Goal: Communication & Community: Answer question/provide support

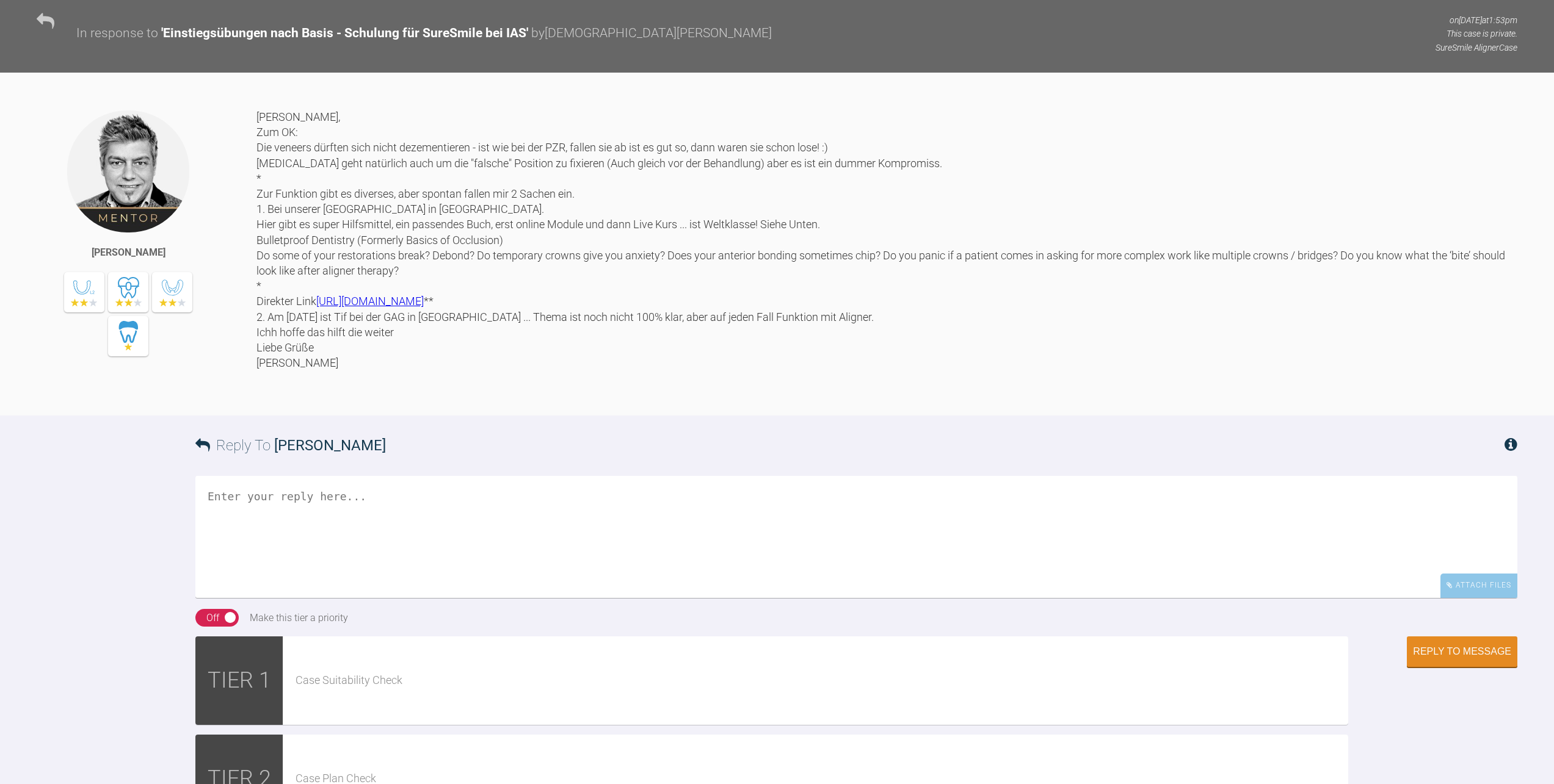
scroll to position [4090, 0]
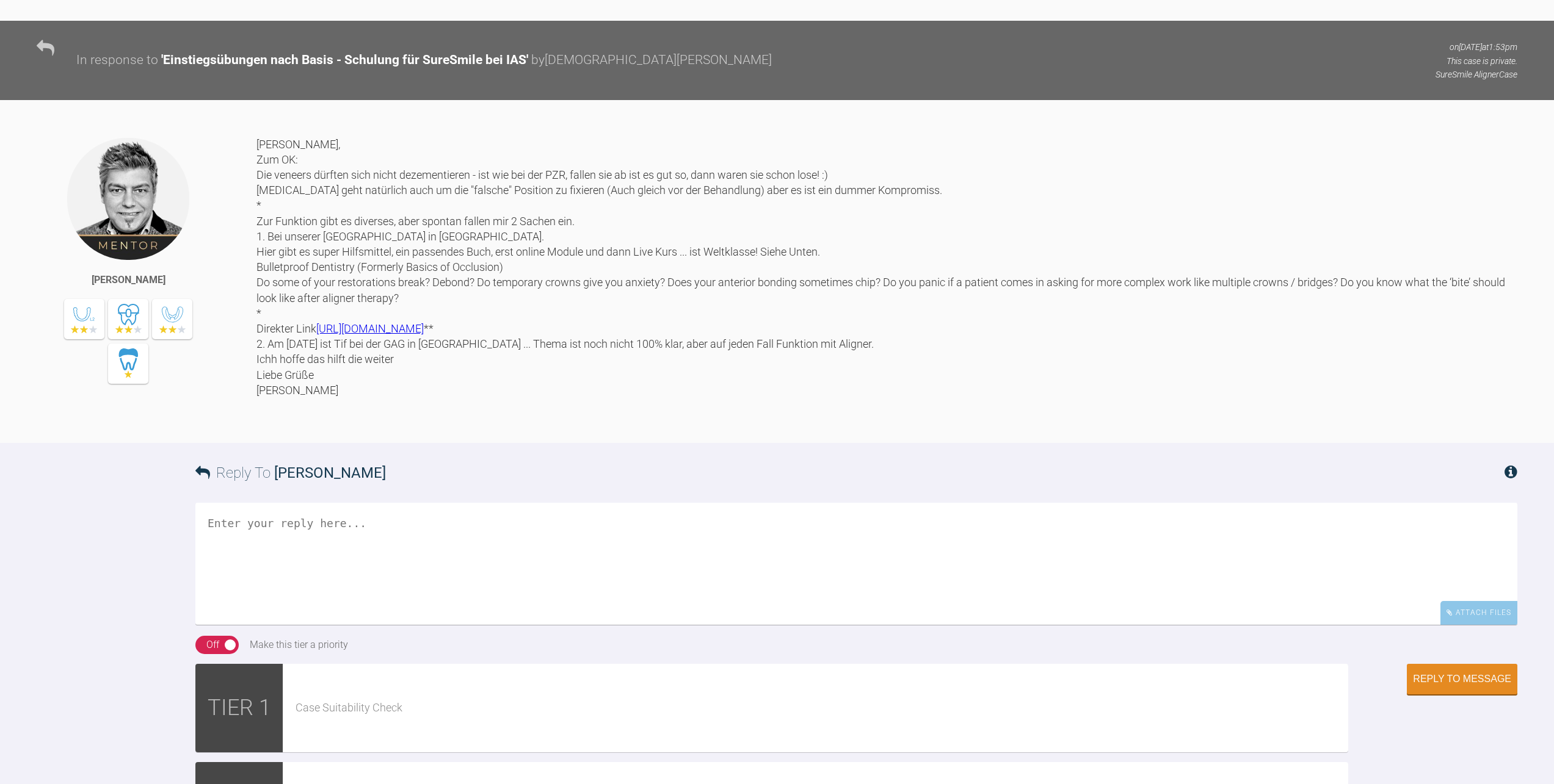
click at [489, 625] on textarea at bounding box center [856, 564] width 1322 height 123
click at [238, 625] on textarea "Danke! Der Fall rollt dann bald an und mal schauen ob die Patientin die OK 2er …" at bounding box center [856, 564] width 1322 height 123
click at [807, 625] on textarea "Danke und danke für die Fobi - Tips! Der Fall rollt dann bald an und mal schaue…" at bounding box center [856, 564] width 1322 height 123
click at [804, 625] on textarea "Danke und danke für die Fobi - Tips! Der Fall rollt dann bald an und mal schaue…" at bounding box center [856, 564] width 1322 height 123
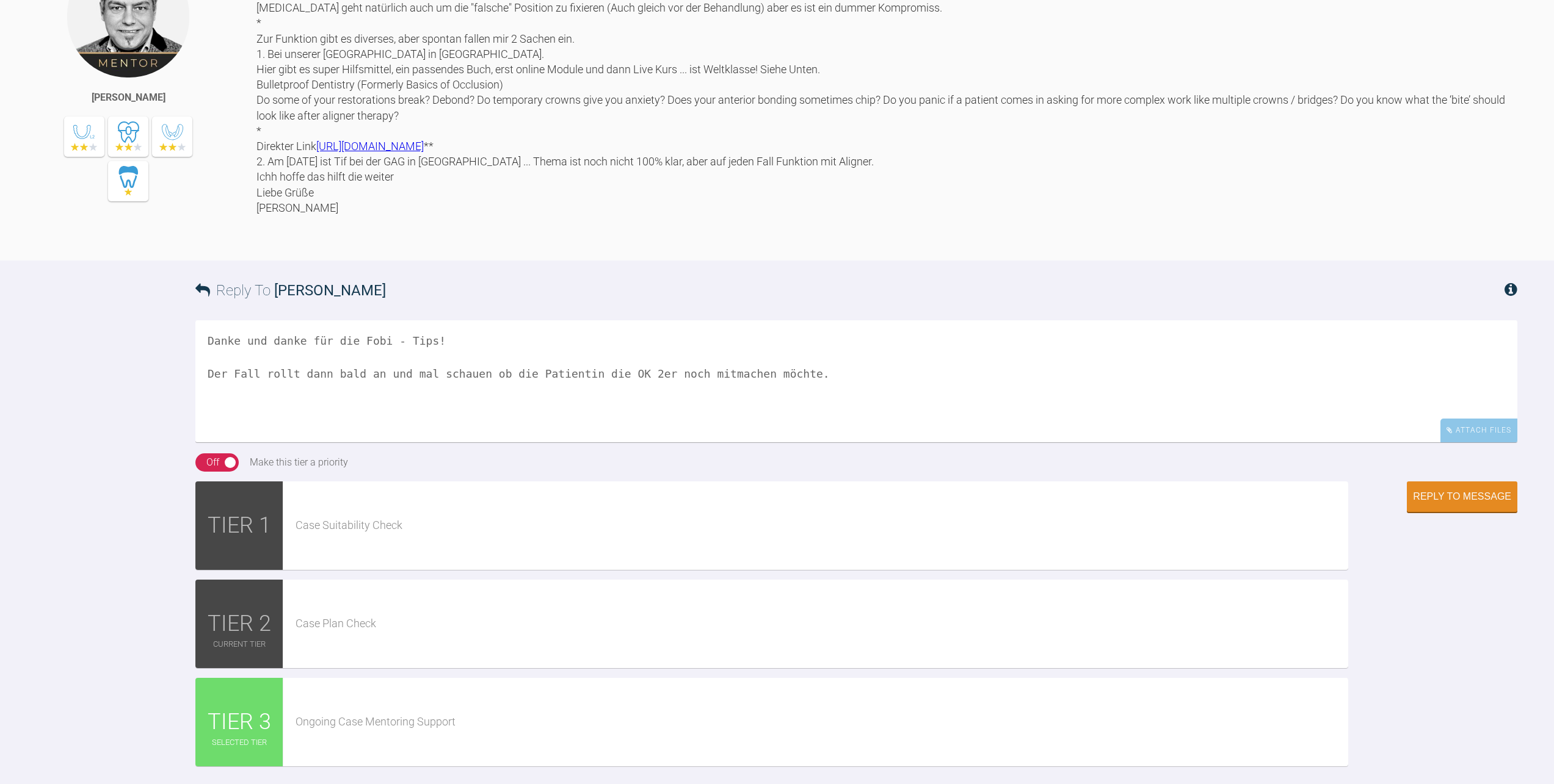
scroll to position [4273, 0]
click at [786, 442] on textarea "Danke und danke für die Fobi - Tips! Der Fall rollt dann bald an und mal schaue…" at bounding box center [856, 381] width 1322 height 123
click at [934, 442] on textarea "Danke und danke für die Fobi - Tips! Der Fall rollt dann bald an und mal schaue…" at bounding box center [856, 381] width 1322 height 123
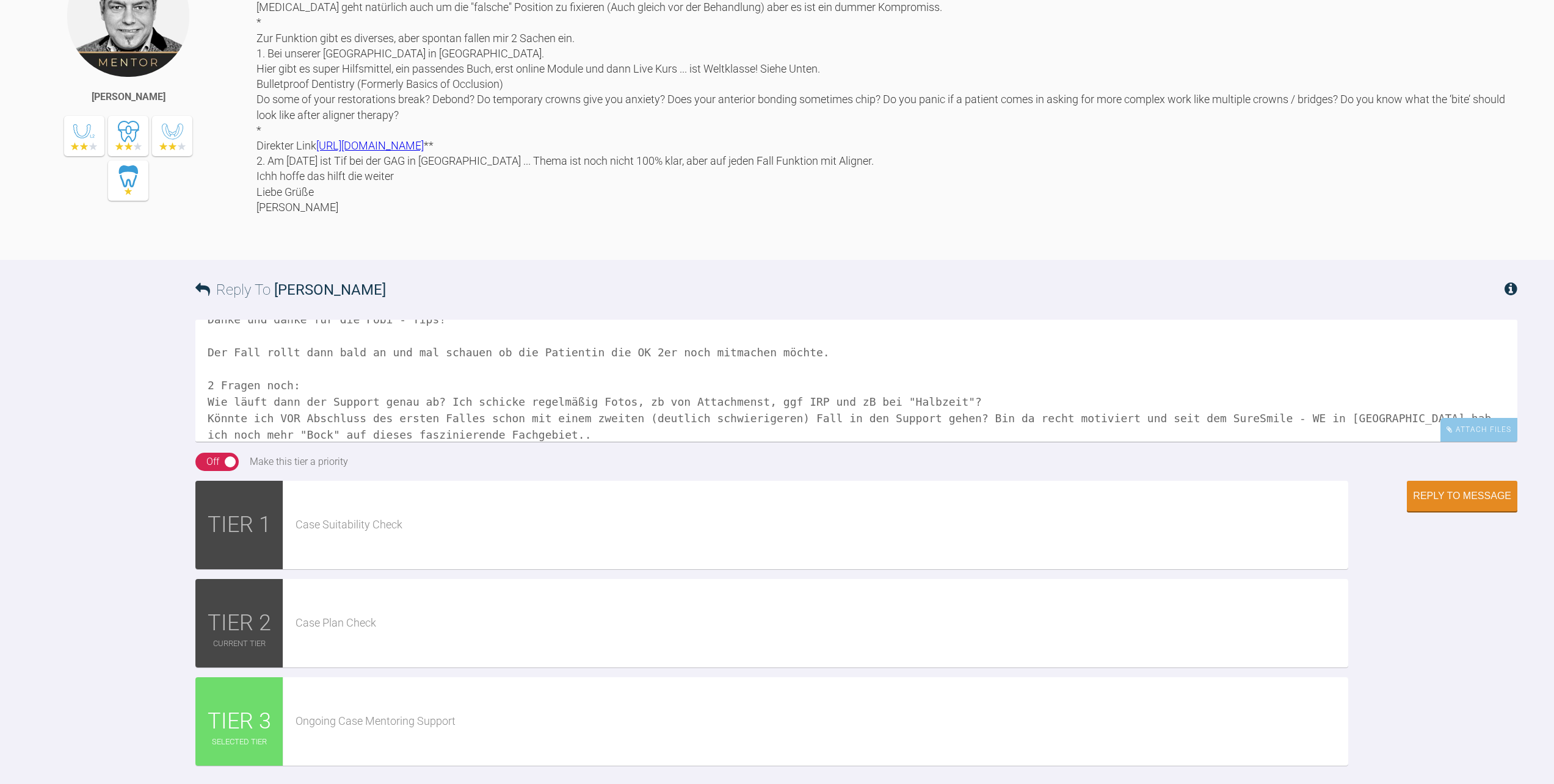
scroll to position [34, 0]
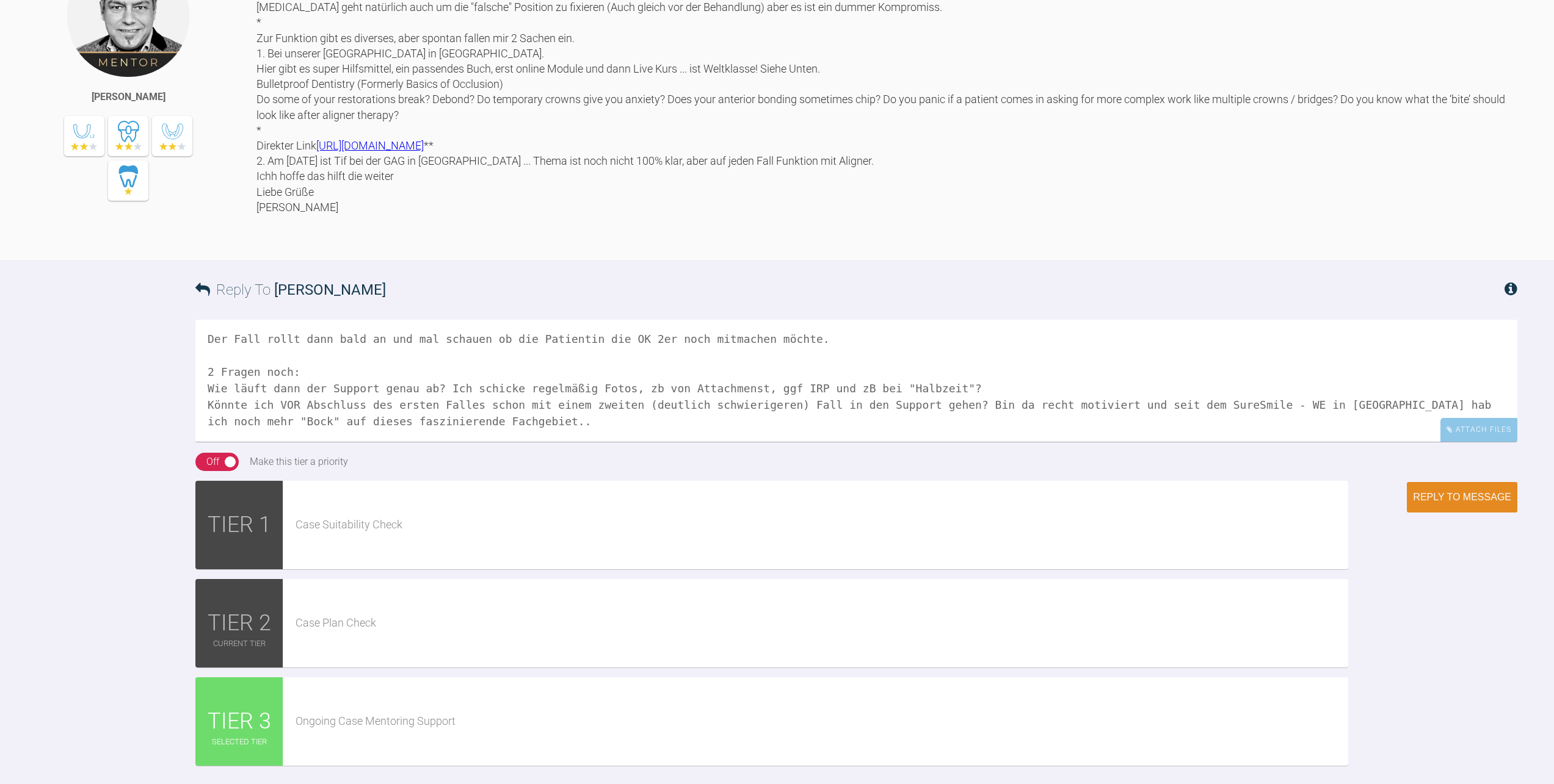
type textarea "Danke und danke für die Fobi - Tips! Der Fall rollt dann bald an und mal schaue…"
click at [1420, 503] on div "Reply to Message" at bounding box center [1462, 497] width 99 height 11
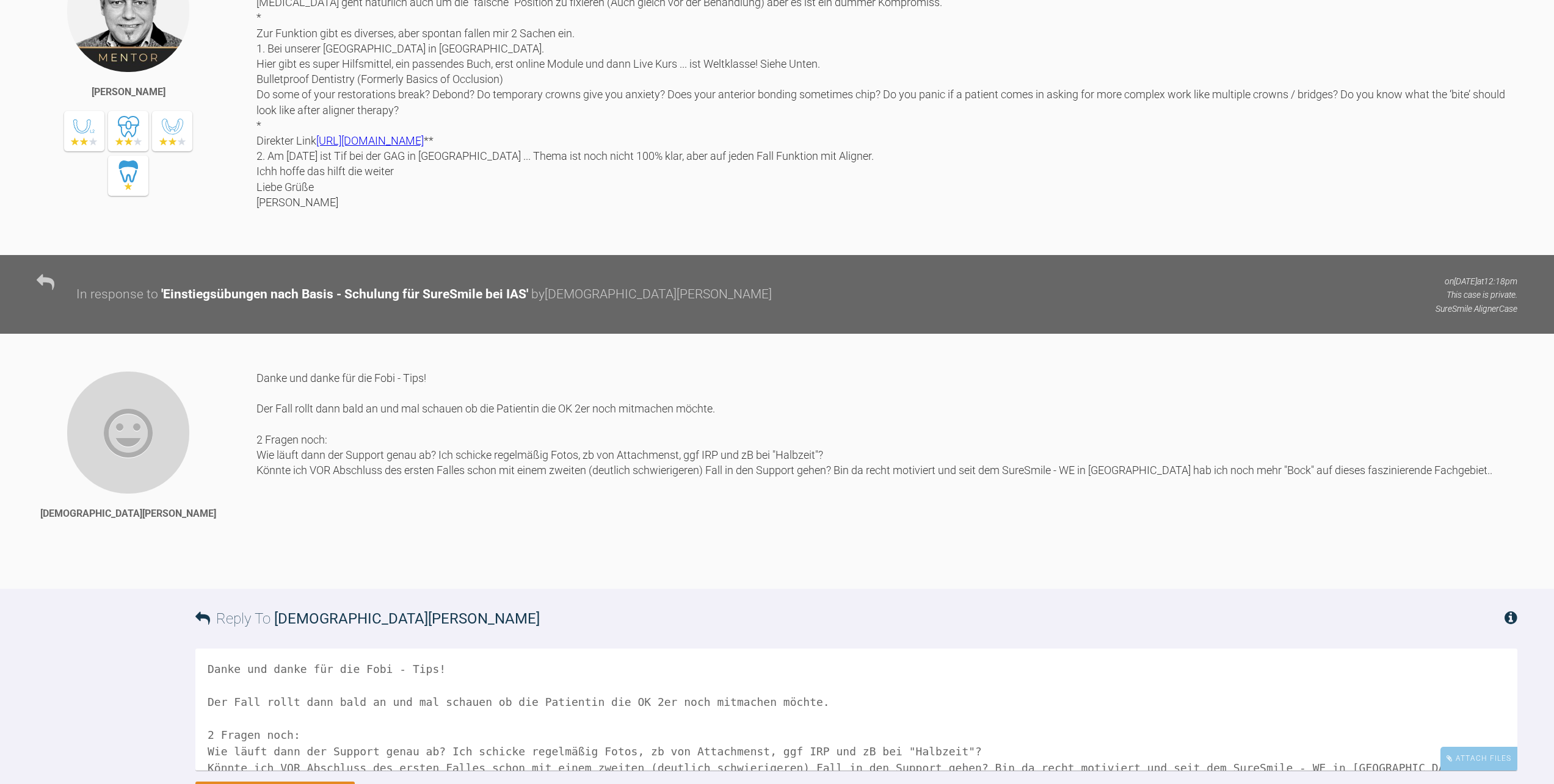
scroll to position [4266, 0]
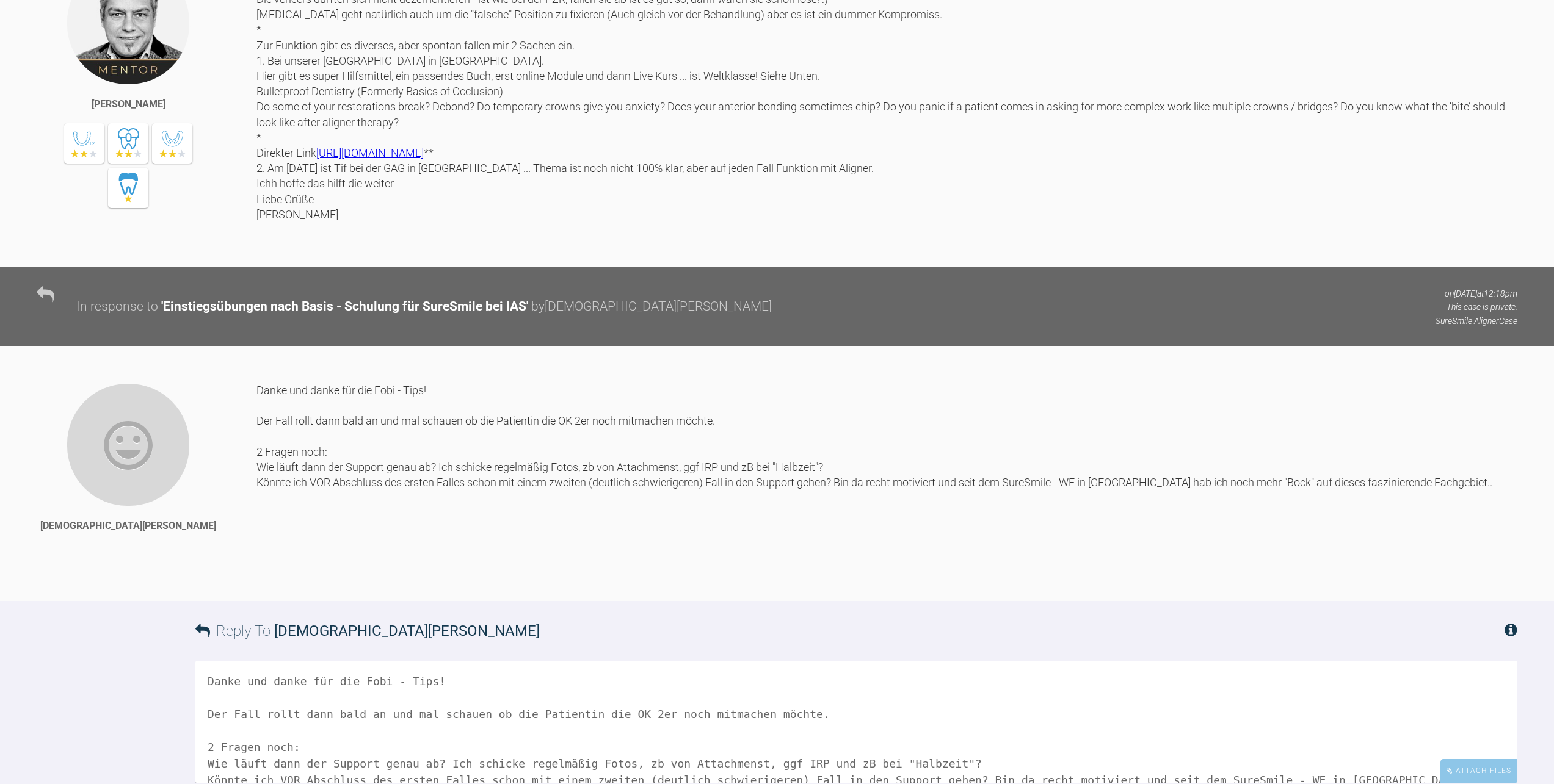
click at [424, 159] on link "[URL][DOMAIN_NAME]" at bounding box center [370, 152] width 107 height 12
